Goal: Communication & Community: Answer question/provide support

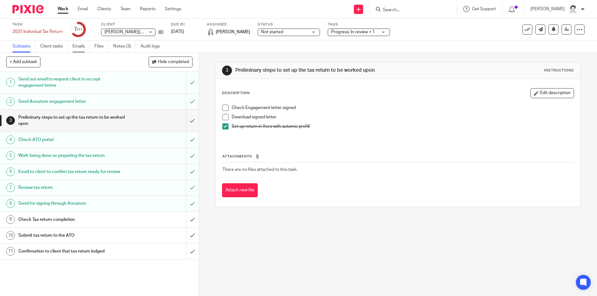
click at [83, 46] on link "Emails" at bounding box center [80, 46] width 17 height 12
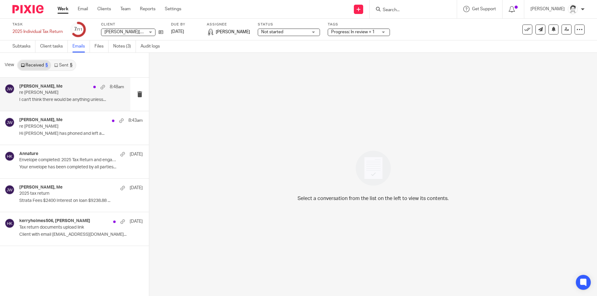
click at [42, 98] on p "I can't think there would be anything unless..." at bounding box center [71, 99] width 105 height 5
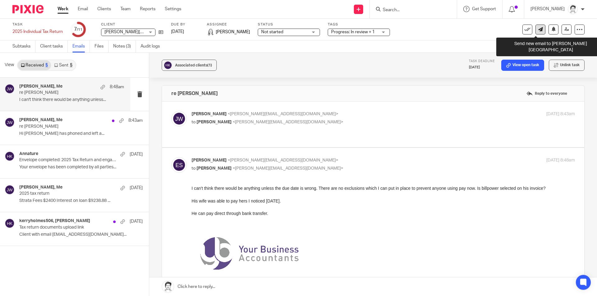
click at [538, 28] on icon at bounding box center [540, 29] width 5 height 5
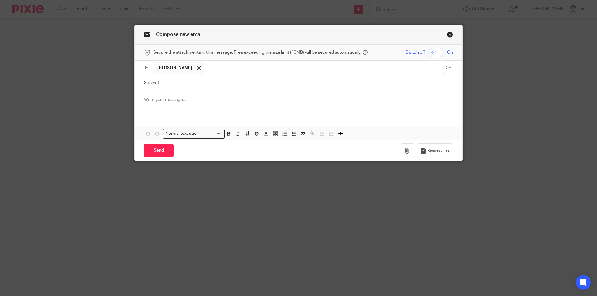
click at [183, 80] on input "Subject:" at bounding box center [308, 83] width 290 height 14
type input "re invoice for 2025 tax return"
click at [153, 102] on p at bounding box center [298, 100] width 309 height 6
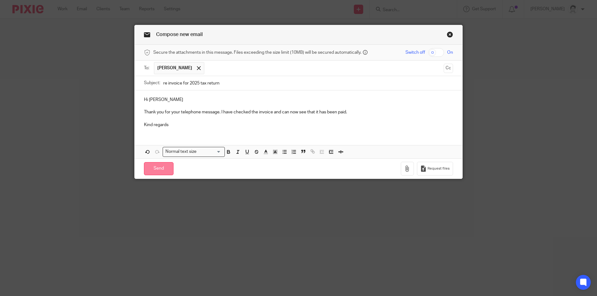
click at [152, 172] on input "Send" at bounding box center [159, 168] width 30 height 13
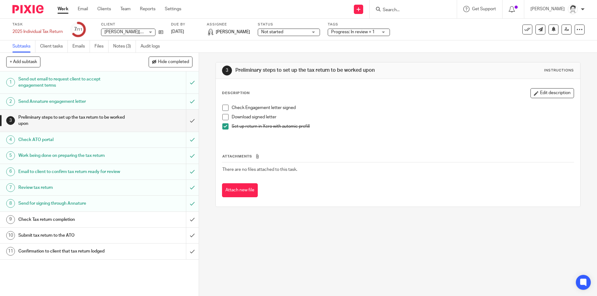
drag, startPoint x: 56, startPoint y: 218, endPoint x: 62, endPoint y: 215, distance: 6.1
click at [57, 218] on h1 "Check Tax return completion" at bounding box center [72, 219] width 108 height 9
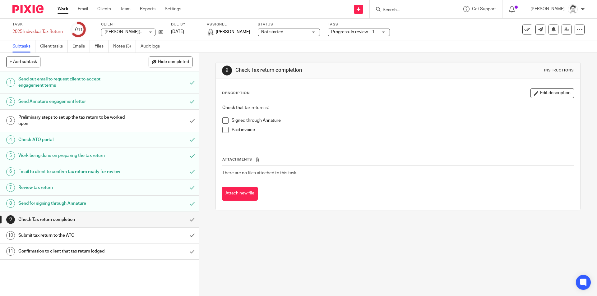
click at [225, 121] on span at bounding box center [225, 120] width 6 height 6
click at [222, 131] on span at bounding box center [225, 130] width 6 height 6
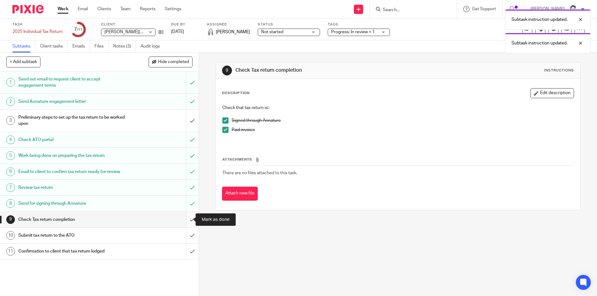
click at [187, 219] on input "submit" at bounding box center [99, 220] width 199 height 16
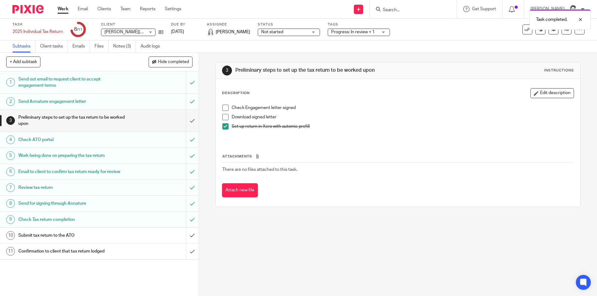
click at [315, 32] on div "Not started Not started" at bounding box center [289, 32] width 62 height 7
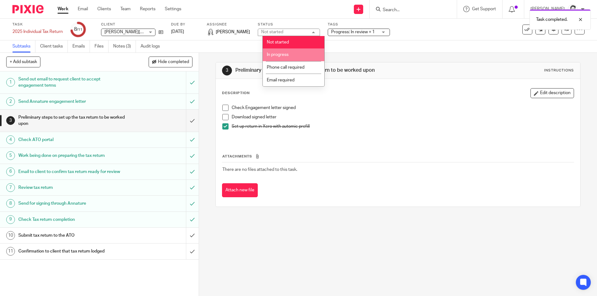
click at [288, 54] on span "In progress" at bounding box center [278, 55] width 22 height 4
